Goal: Check status: Check status

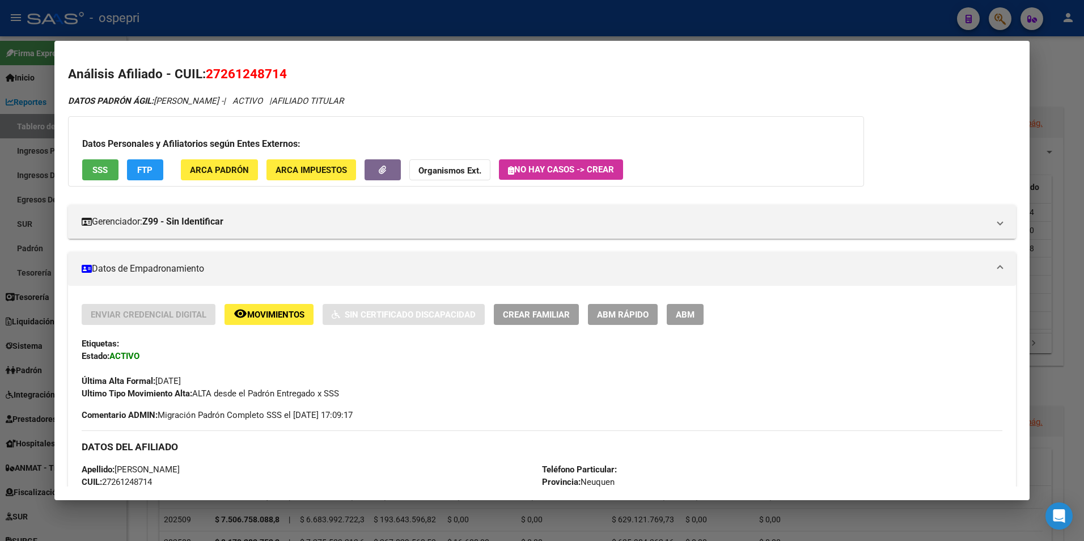
scroll to position [166, 0]
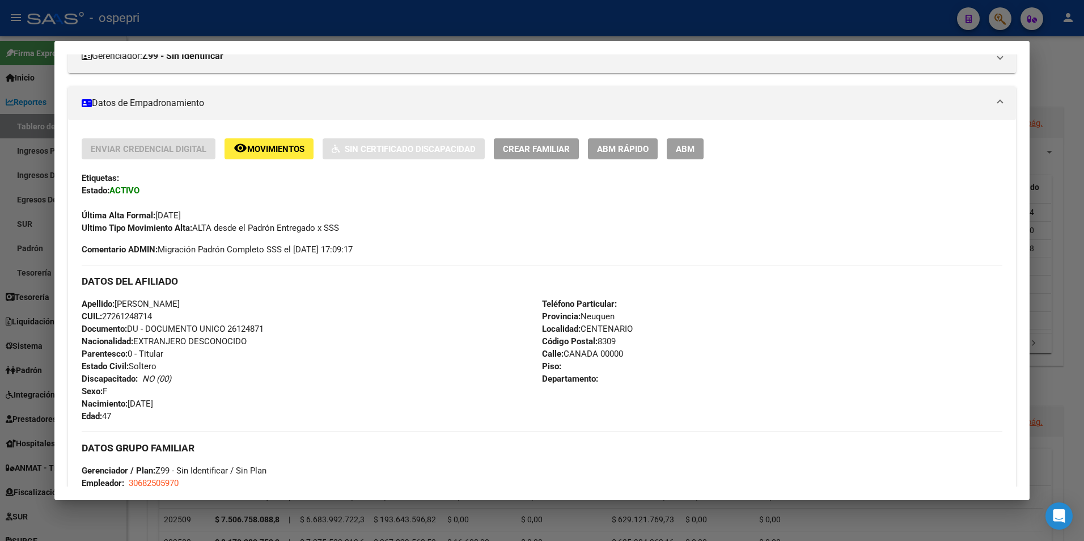
click at [998, 15] on div at bounding box center [542, 270] width 1084 height 541
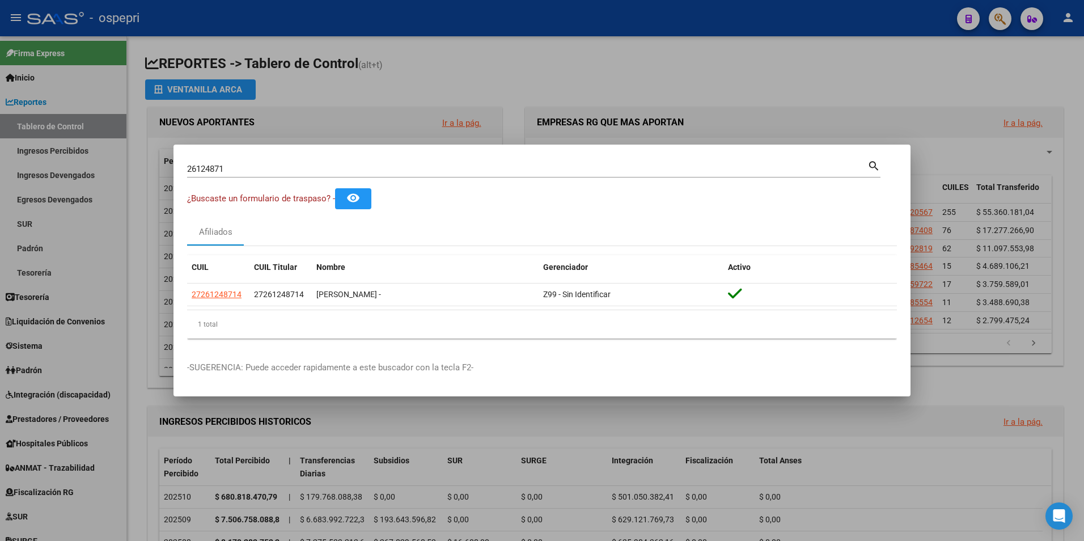
click at [238, 171] on input "26124871" at bounding box center [527, 169] width 680 height 10
paste input "34310757"
type input "34310757"
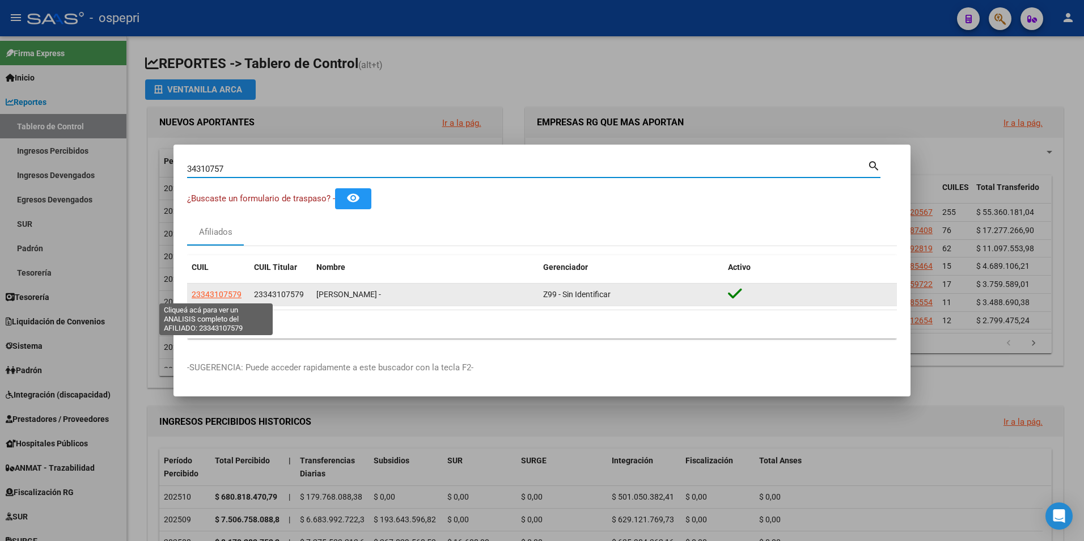
click at [215, 295] on span "23343107579" at bounding box center [217, 294] width 50 height 9
type textarea "23343107579"
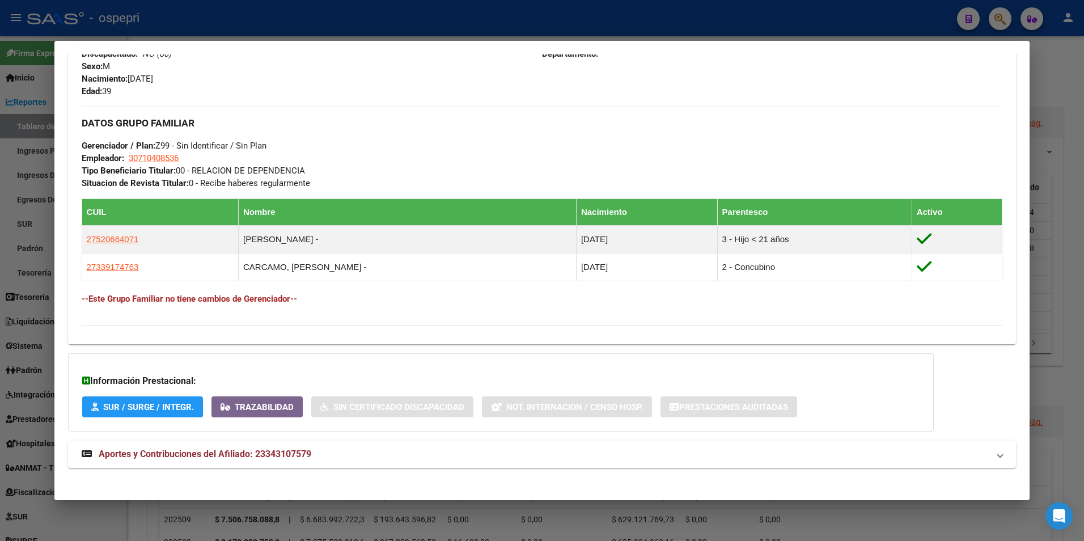
scroll to position [497, 0]
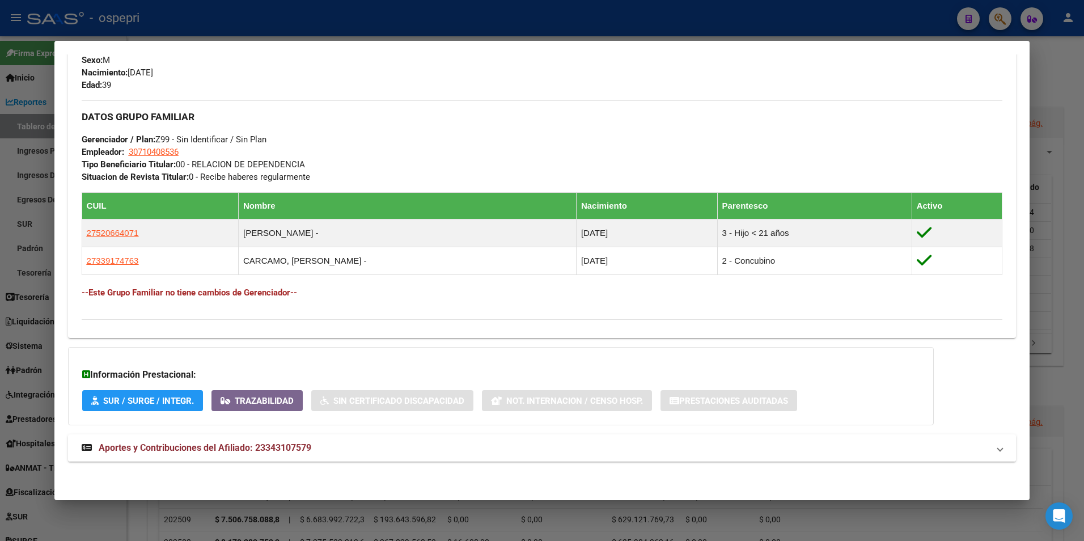
click at [261, 453] on strong "Aportes y Contribuciones del Afiliado: 23343107579" at bounding box center [197, 448] width 230 height 14
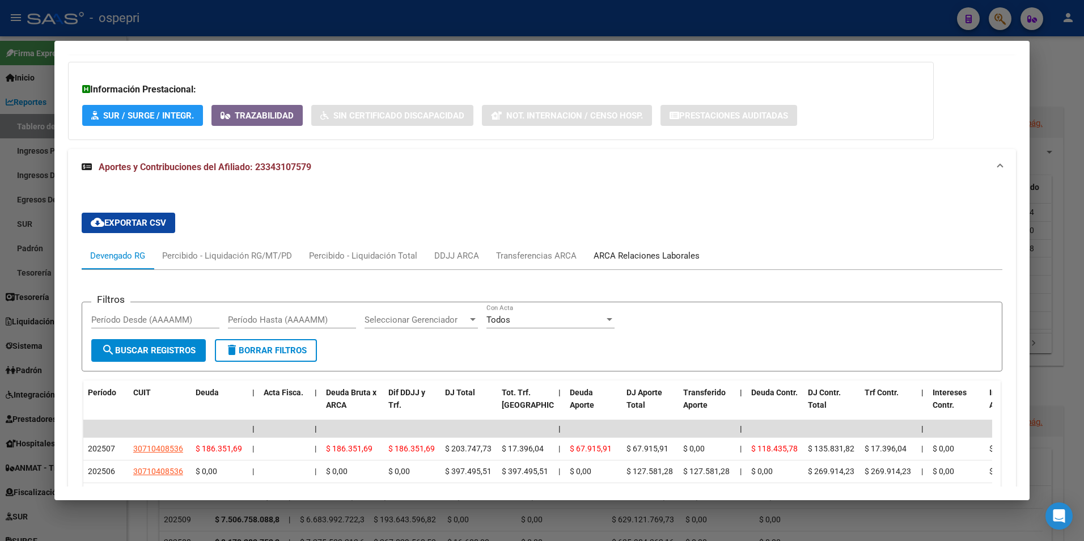
click at [649, 248] on div "ARCA Relaciones Laborales" at bounding box center [646, 255] width 123 height 27
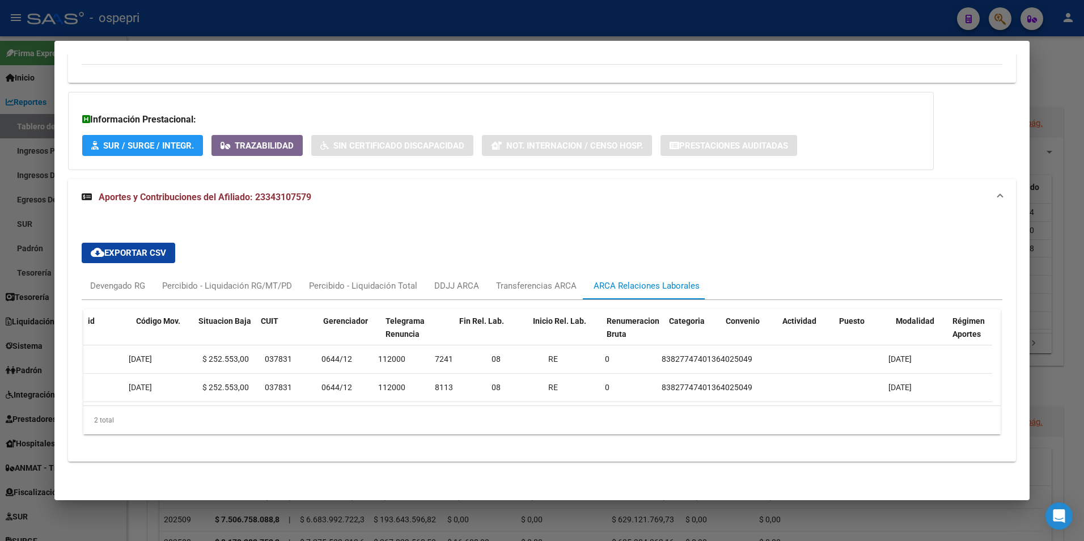
scroll to position [0, 0]
